Goal: Information Seeking & Learning: Learn about a topic

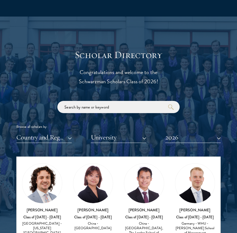
scroll to position [555, 0]
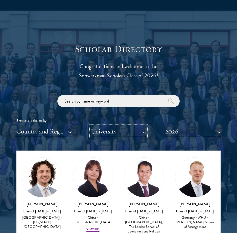
click at [95, 134] on button "University" at bounding box center [118, 131] width 55 height 11
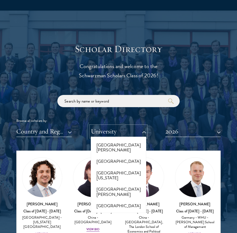
scroll to position [5910, 0]
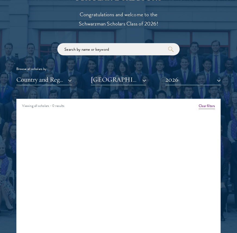
scroll to position [608, 0]
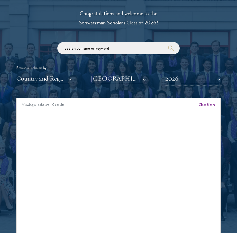
click at [182, 81] on button "2026" at bounding box center [192, 78] width 55 height 11
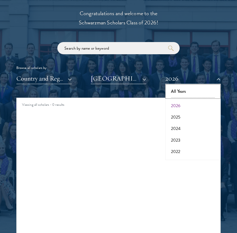
click at [178, 89] on button "All Years" at bounding box center [193, 91] width 52 height 11
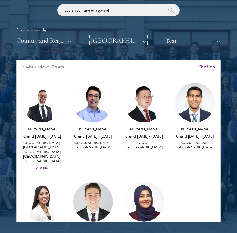
click at [136, 41] on button "[GEOGRAPHIC_DATA]" at bounding box center [118, 40] width 55 height 11
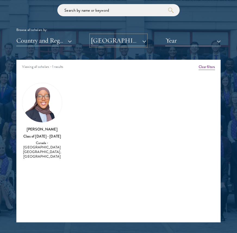
click at [124, 42] on button "[GEOGRAPHIC_DATA] [GEOGRAPHIC_DATA]" at bounding box center [118, 40] width 55 height 11
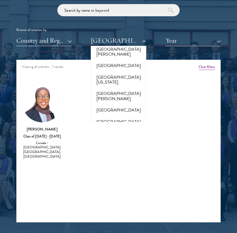
click at [172, 90] on div "Amber Class of [DATE] - [DATE] [GEOGRAPHIC_DATA] - [GEOGRAPHIC_DATA] View Bio C…" at bounding box center [119, 122] width 204 height 95
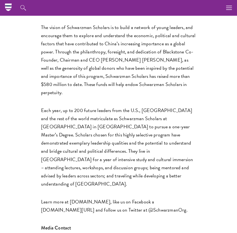
scroll to position [938, 0]
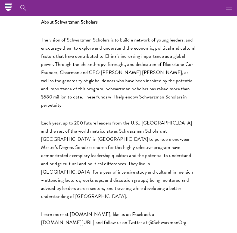
click at [227, 10] on use "button" at bounding box center [229, 8] width 6 height 4
